Goal: Task Accomplishment & Management: Use online tool/utility

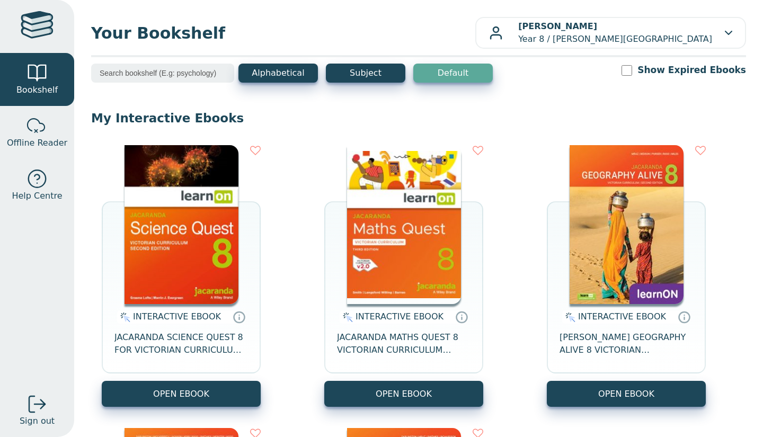
click at [386, 263] on img at bounding box center [404, 224] width 114 height 159
